Goal: Task Accomplishment & Management: Manage account settings

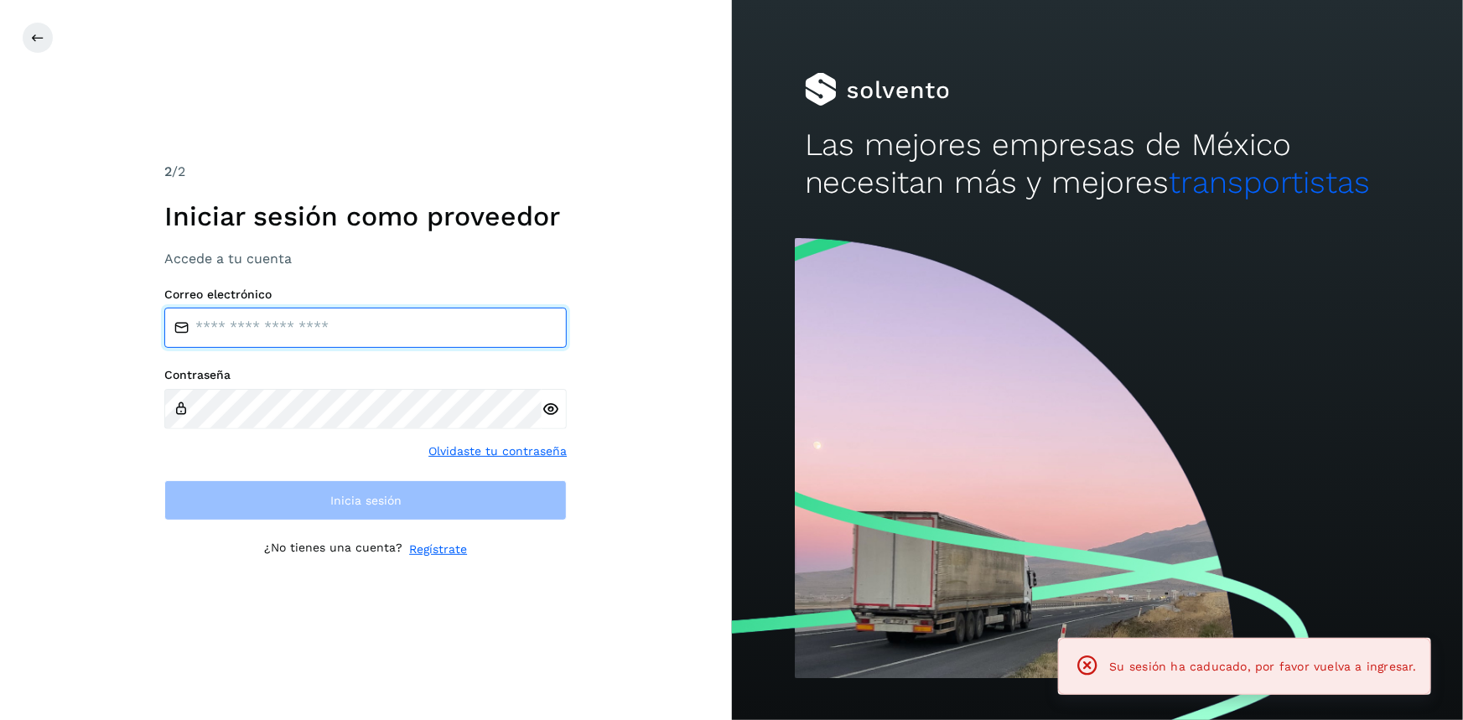
click at [276, 334] on input "email" at bounding box center [365, 328] width 402 height 40
type input "**********"
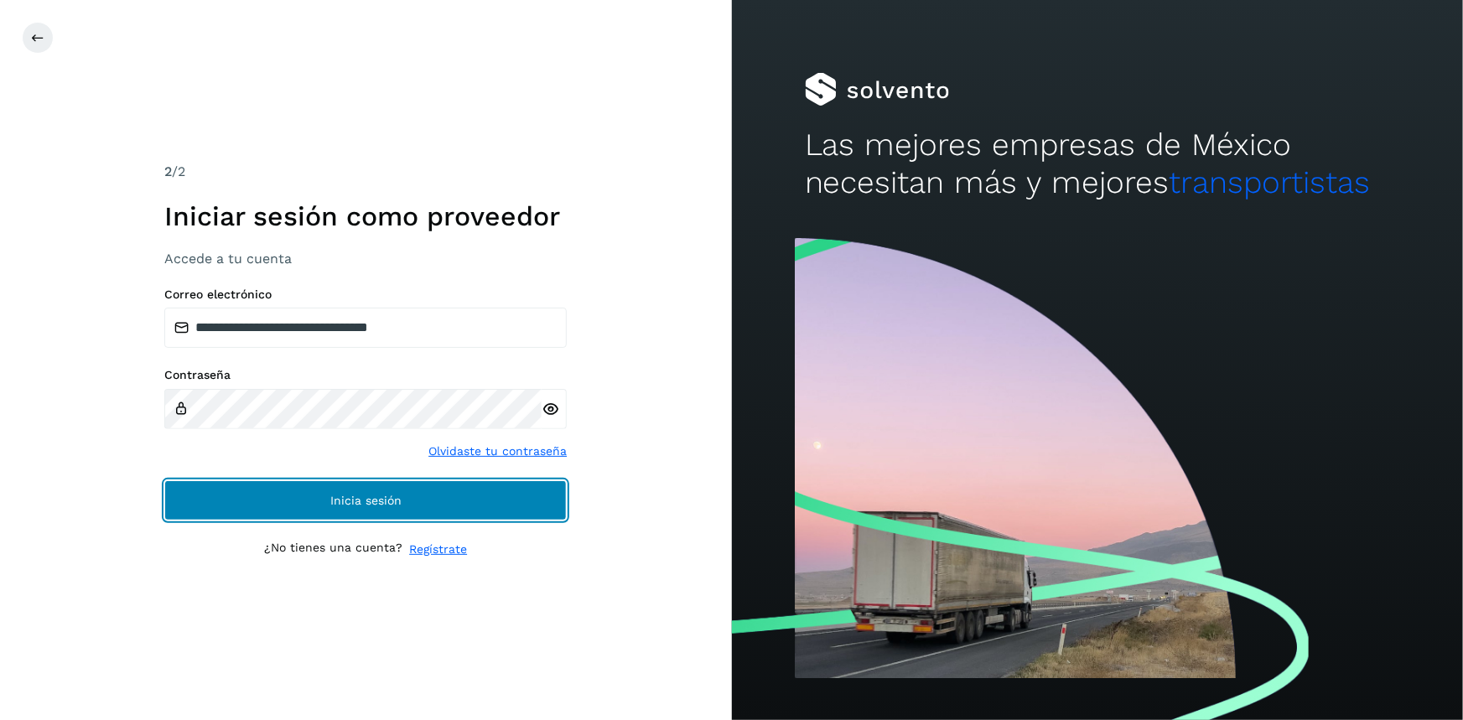
click at [368, 512] on button "Inicia sesión" at bounding box center [365, 500] width 402 height 40
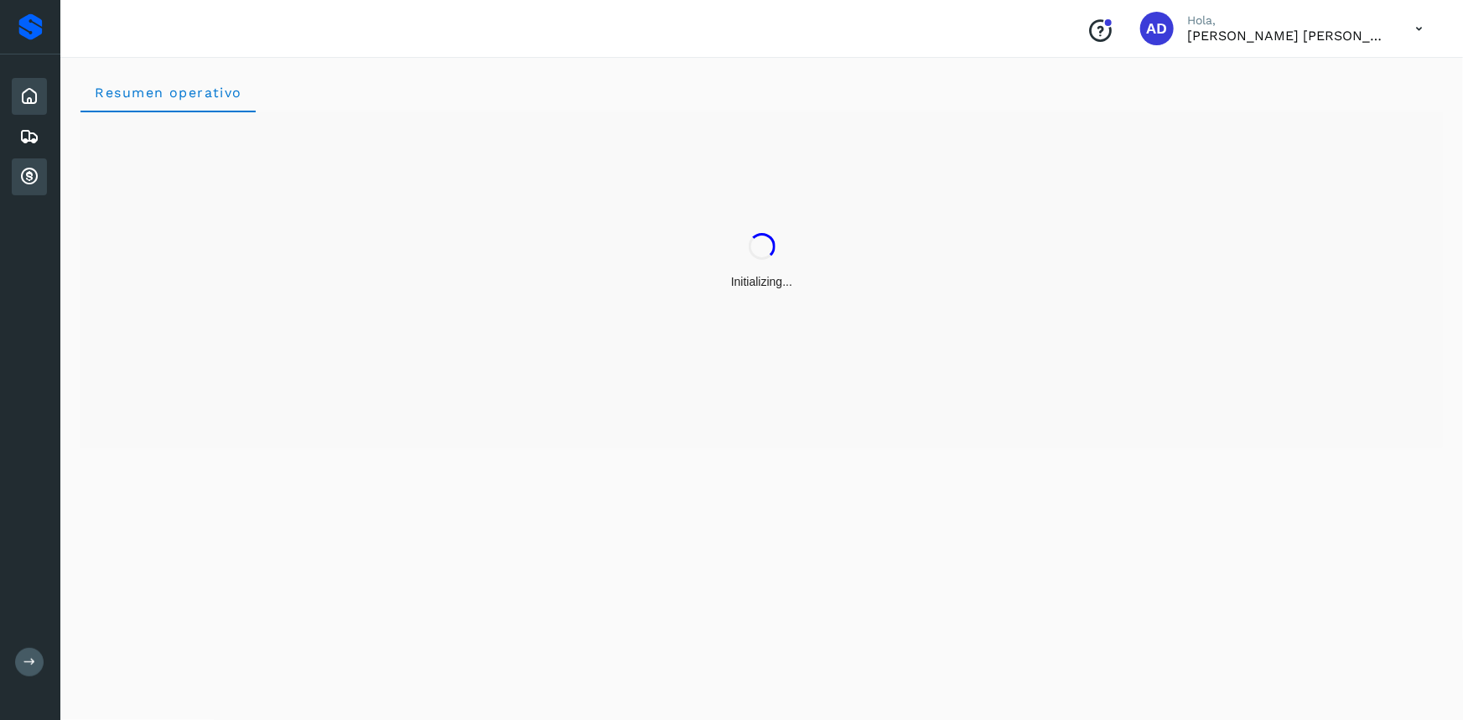
click at [24, 176] on icon at bounding box center [29, 177] width 20 height 20
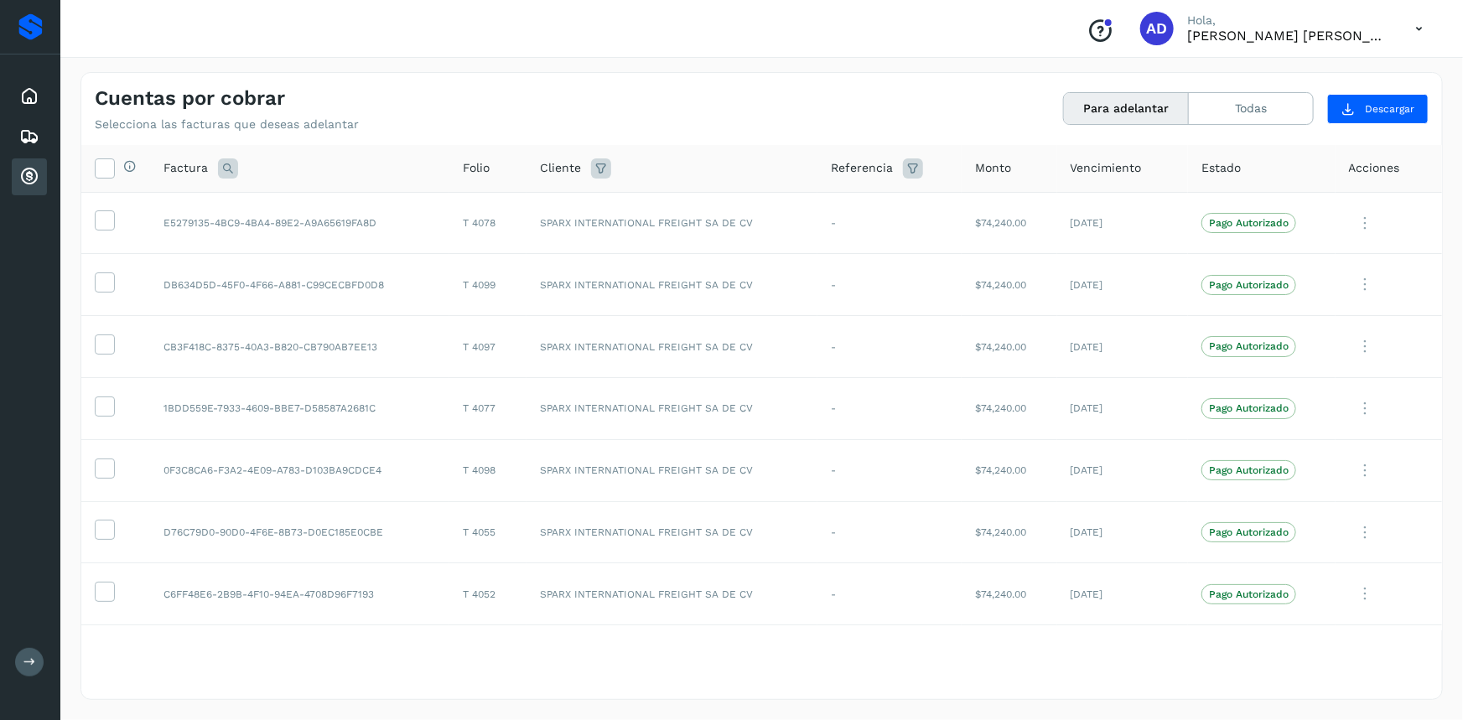
click at [1422, 28] on icon at bounding box center [1418, 29] width 34 height 34
click at [1301, 84] on div "Cerrar sesión" at bounding box center [1334, 76] width 199 height 32
